Goal: Browse casually: Explore the website without a specific task or goal

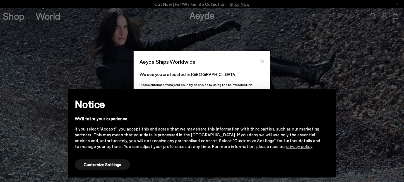
click at [262, 61] on icon "Close" at bounding box center [263, 62] width 4 height 4
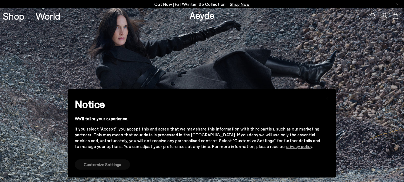
click at [98, 164] on button "Customize Settings" at bounding box center [102, 165] width 55 height 10
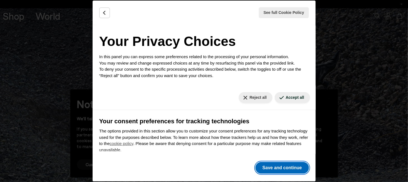
click at [293, 172] on button "Save and continue" at bounding box center [281, 168] width 53 height 12
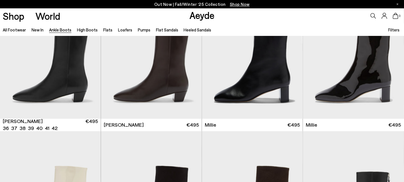
scroll to position [1185, 0]
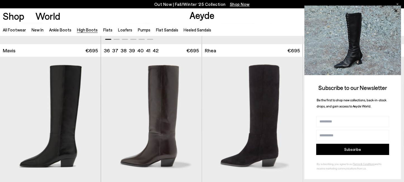
scroll to position [223, 0]
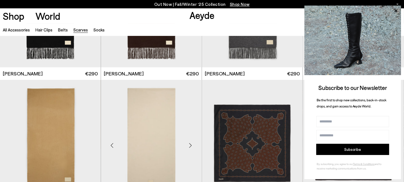
scroll to position [195, 0]
